Goal: Task Accomplishment & Management: Manage account settings

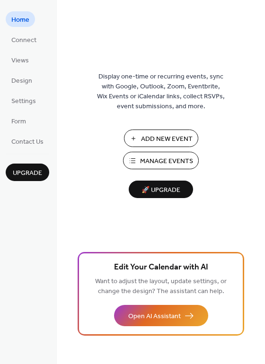
click at [165, 166] on span "Manage Events" at bounding box center [166, 162] width 53 height 10
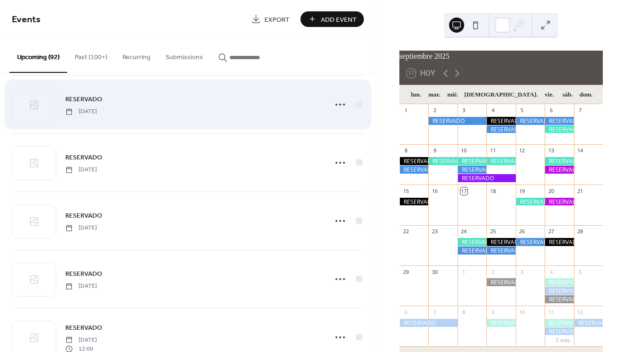
scroll to position [1304, 0]
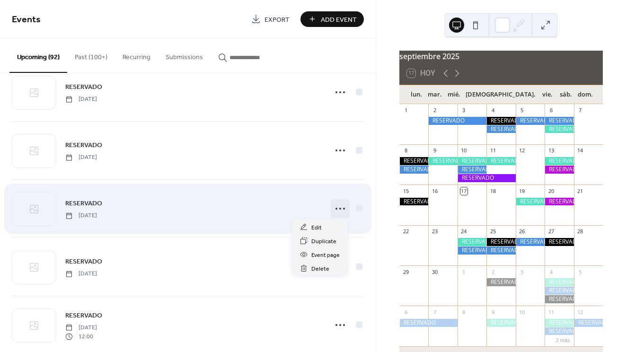
click at [338, 209] on icon at bounding box center [339, 208] width 15 height 15
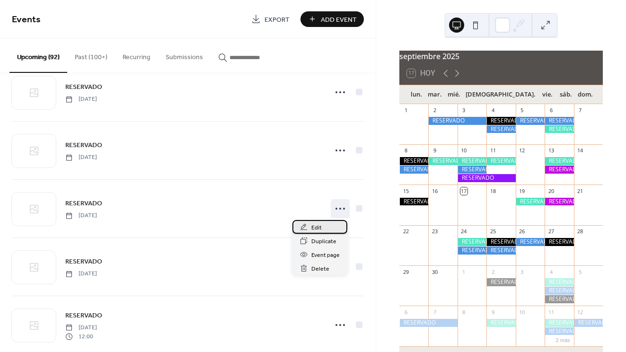
click at [311, 227] on div "Edit" at bounding box center [319, 227] width 55 height 14
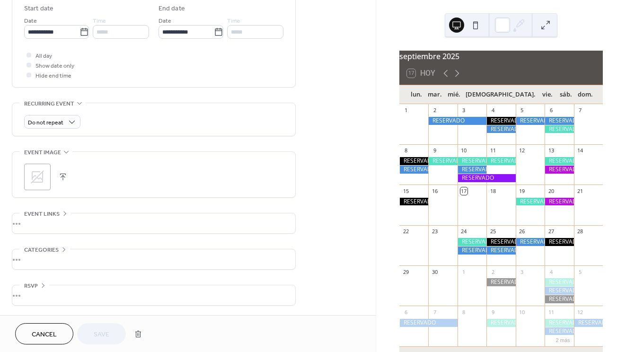
scroll to position [319, 0]
click at [136, 331] on button "button" at bounding box center [138, 333] width 17 height 19
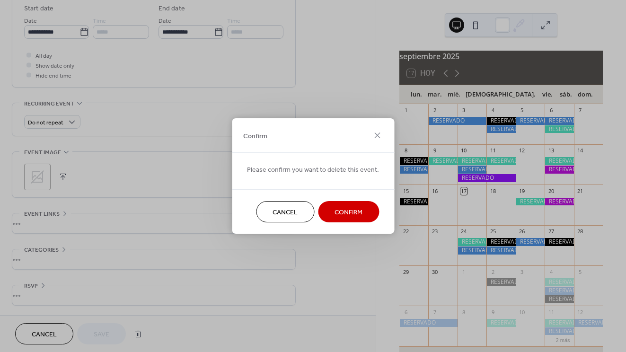
click at [347, 216] on span "Confirm" at bounding box center [348, 213] width 28 height 10
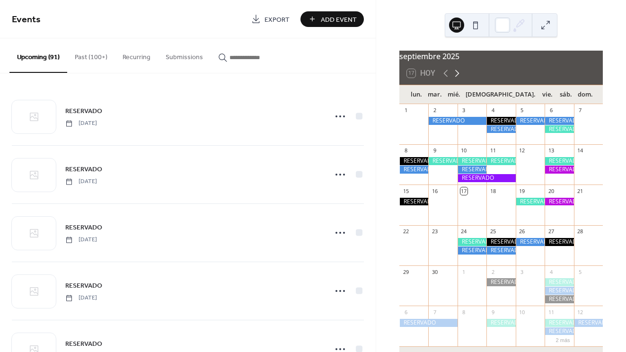
click at [452, 78] on icon at bounding box center [456, 73] width 11 height 11
